Goal: Task Accomplishment & Management: Use online tool/utility

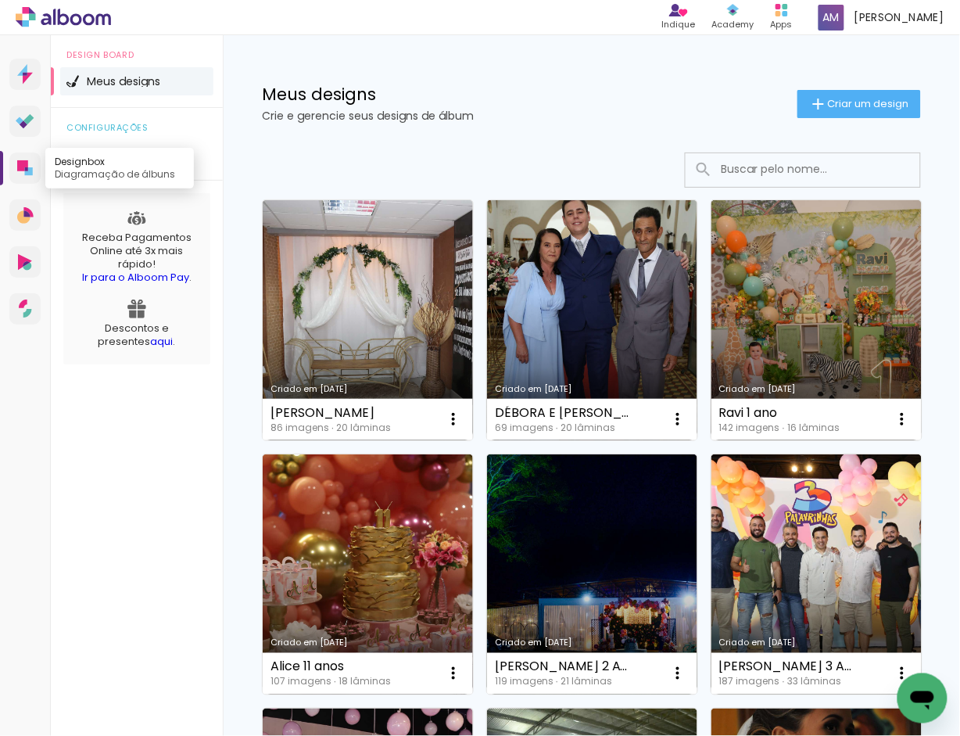
click at [29, 168] on icon at bounding box center [29, 171] width 8 height 8
click at [27, 170] on icon at bounding box center [26, 169] width 3 height 4
click at [876, 104] on span "Criar um design" at bounding box center [868, 104] width 81 height 10
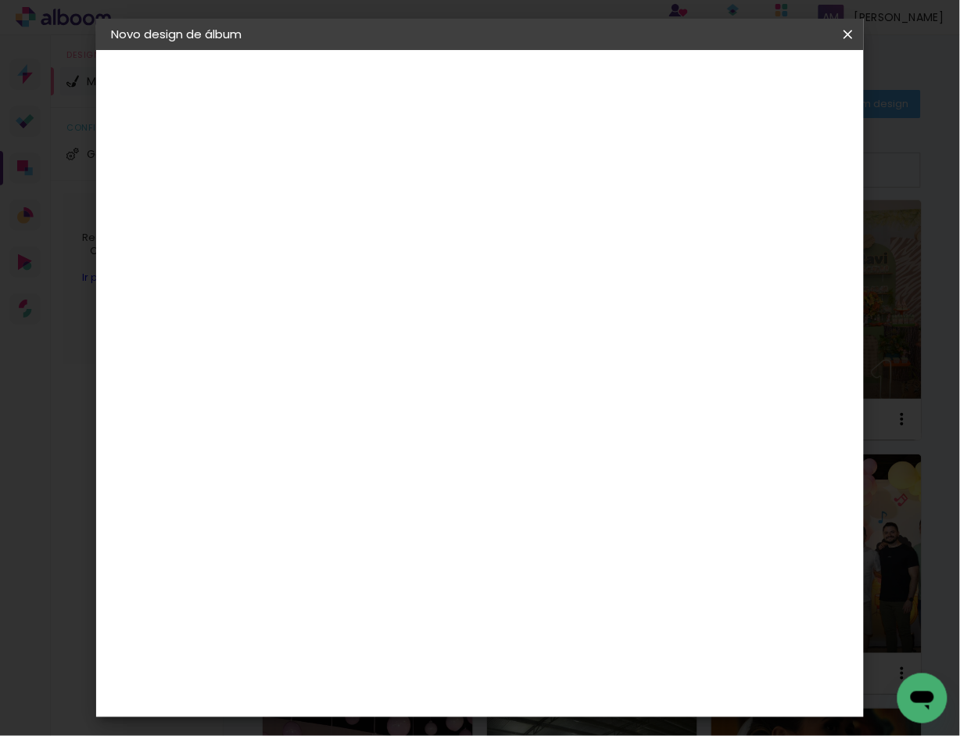
click at [368, 212] on input at bounding box center [368, 210] width 0 height 24
type input "GISELA 5 ANOS"
type paper-input "GISELA 5 ANOS"
click at [0, 0] on slot "Avançar" at bounding box center [0, 0] width 0 height 0
click at [421, 447] on div "Álbum&Cia" at bounding box center [391, 449] width 69 height 13
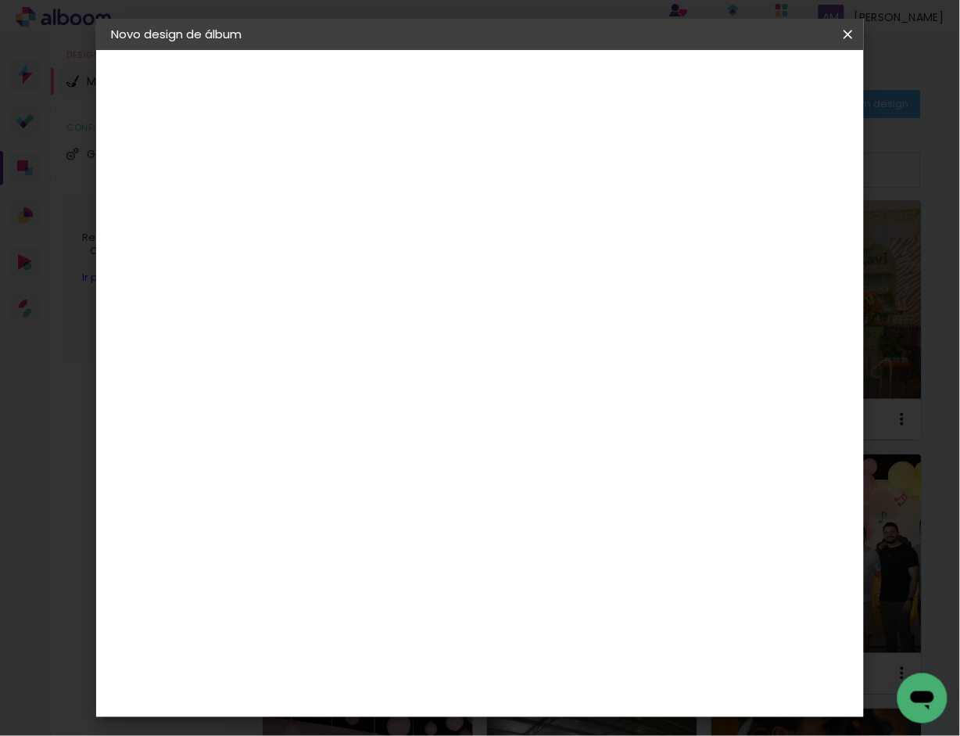
click at [421, 447] on div "Álbum&Cia" at bounding box center [391, 449] width 69 height 13
click at [393, 447] on div "Álbum&Cia" at bounding box center [391, 449] width 69 height 13
click at [0, 0] on slot "Avançar" at bounding box center [0, 0] width 0 height 0
click at [531, 442] on span "20 × 30 cm" at bounding box center [502, 458] width 58 height 32
click at [0, 0] on slot "Avançar" at bounding box center [0, 0] width 0 height 0
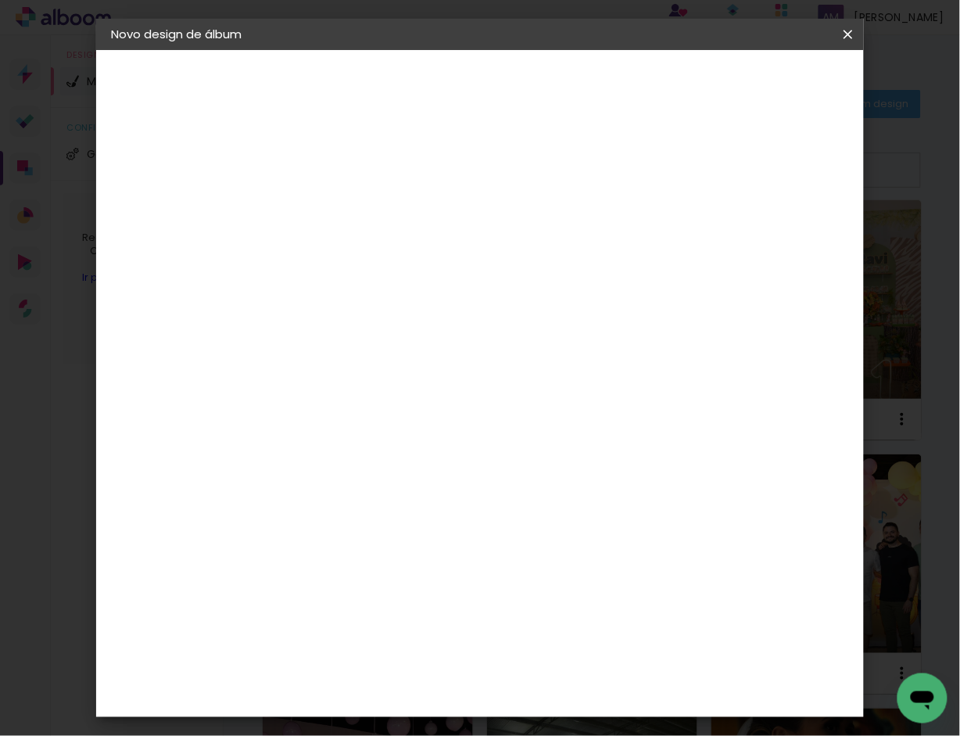
click at [748, 77] on span "Iniciar design" at bounding box center [712, 82] width 71 height 11
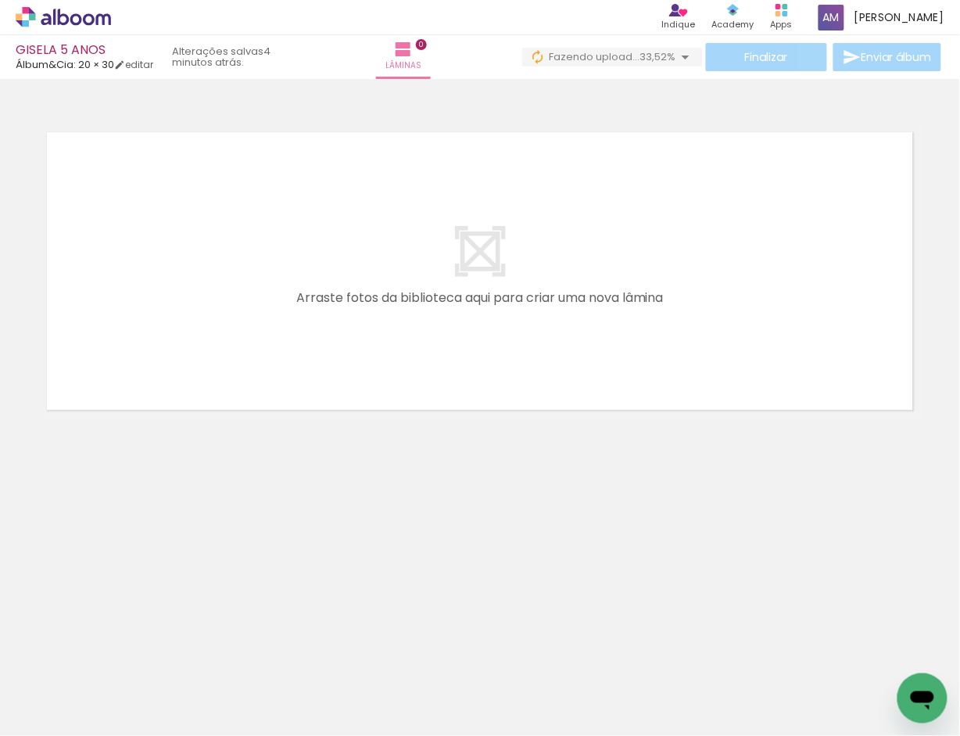
click at [63, 18] on icon at bounding box center [63, 17] width 95 height 20
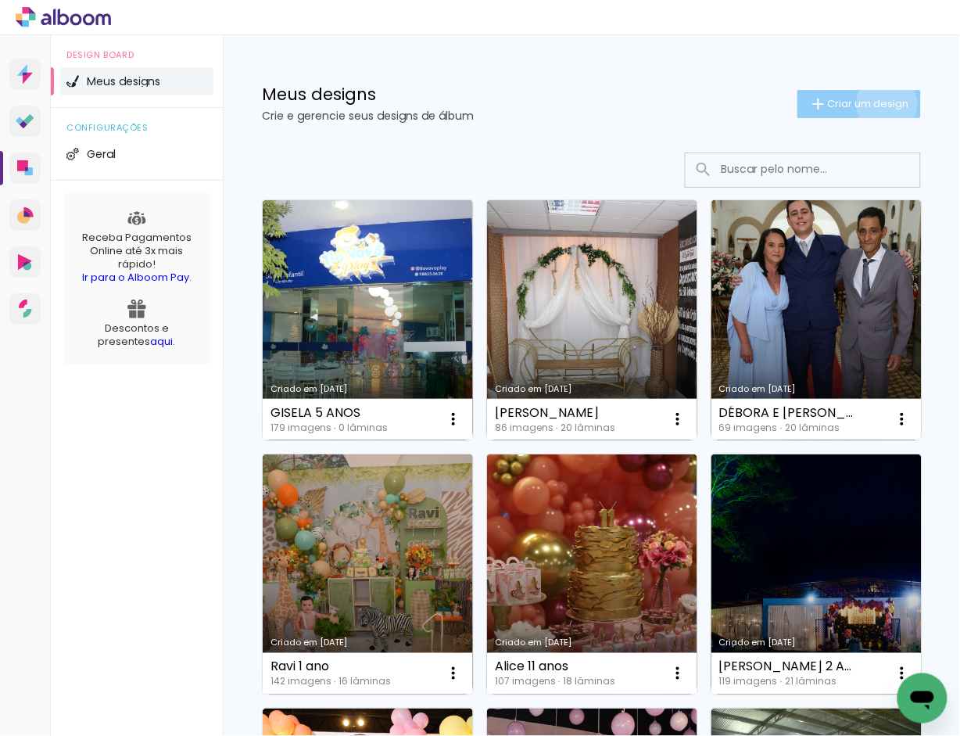
click at [870, 103] on span "Criar um design" at bounding box center [868, 104] width 81 height 10
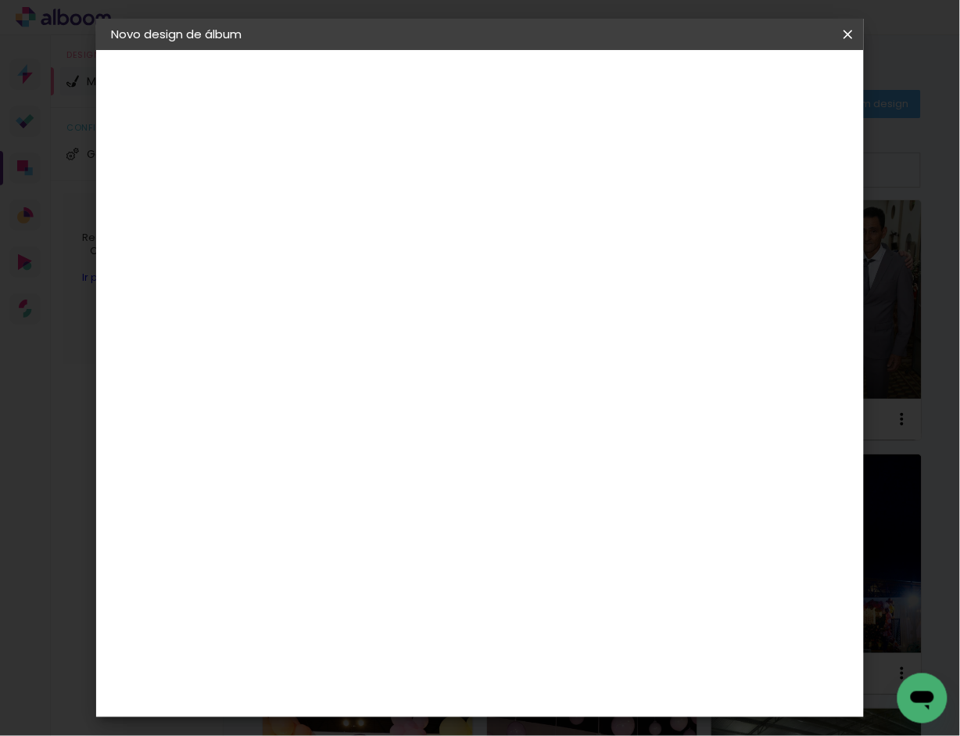
click at [368, 223] on div at bounding box center [368, 223] width 0 height 2
type input "OTÁVIO 10 ANOS"
type paper-input "OTÁVIO 10 ANOS"
click at [0, 0] on slot "Avançar" at bounding box center [0, 0] width 0 height 0
click at [395, 446] on div "Álbum&Cia" at bounding box center [391, 449] width 69 height 13
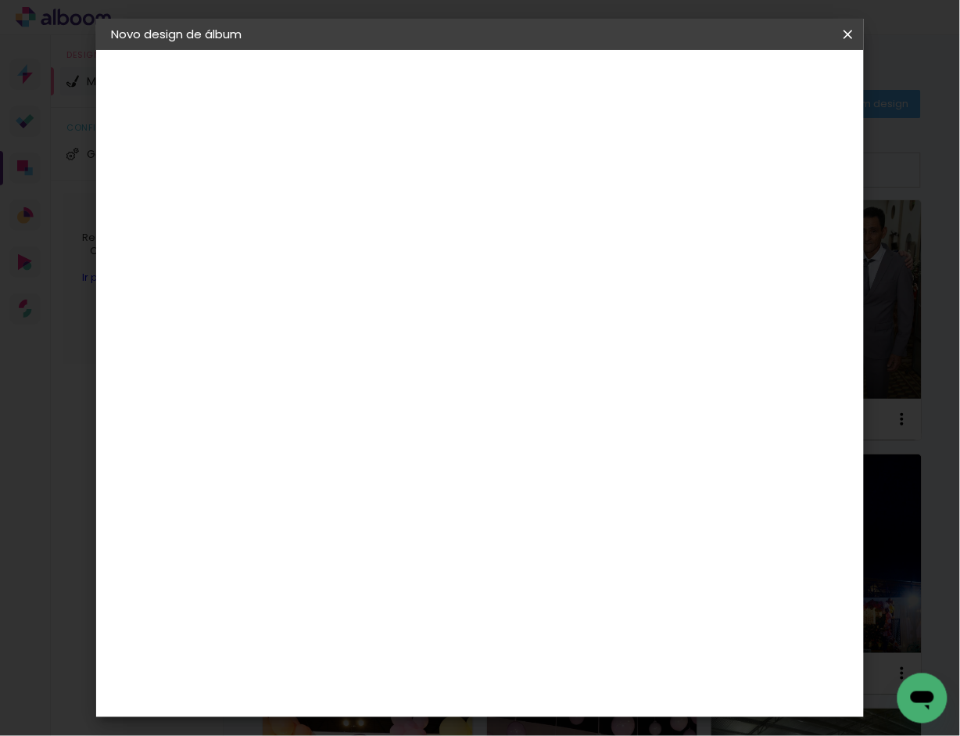
click at [395, 446] on div "Álbum&Cia" at bounding box center [391, 449] width 69 height 13
click at [395, 444] on div "Álbum&Cia" at bounding box center [391, 449] width 69 height 13
click at [0, 0] on slot "Avançar" at bounding box center [0, 0] width 0 height 0
click at [531, 442] on span "20 × 30 cm" at bounding box center [502, 458] width 58 height 32
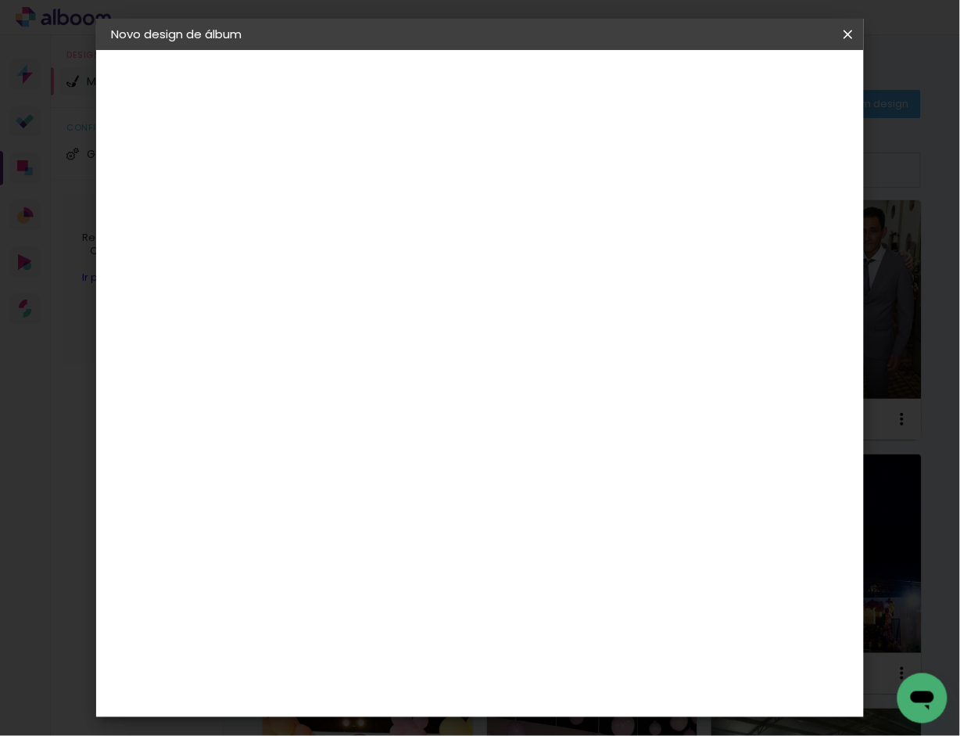
click at [0, 0] on slot "Avançar" at bounding box center [0, 0] width 0 height 0
click at [748, 84] on span "Iniciar design" at bounding box center [712, 82] width 71 height 11
